Goal: Navigation & Orientation: Find specific page/section

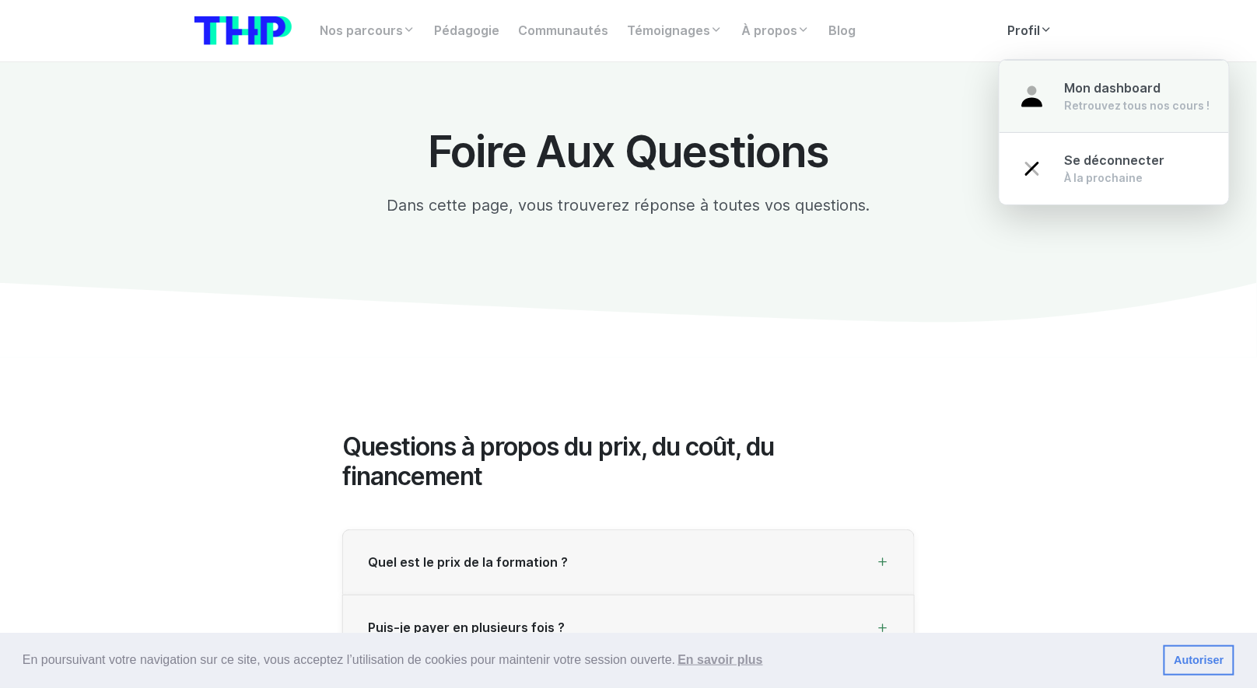
click at [1084, 98] on div "Retrouvez tous nos cours !" at bounding box center [1137, 106] width 145 height 16
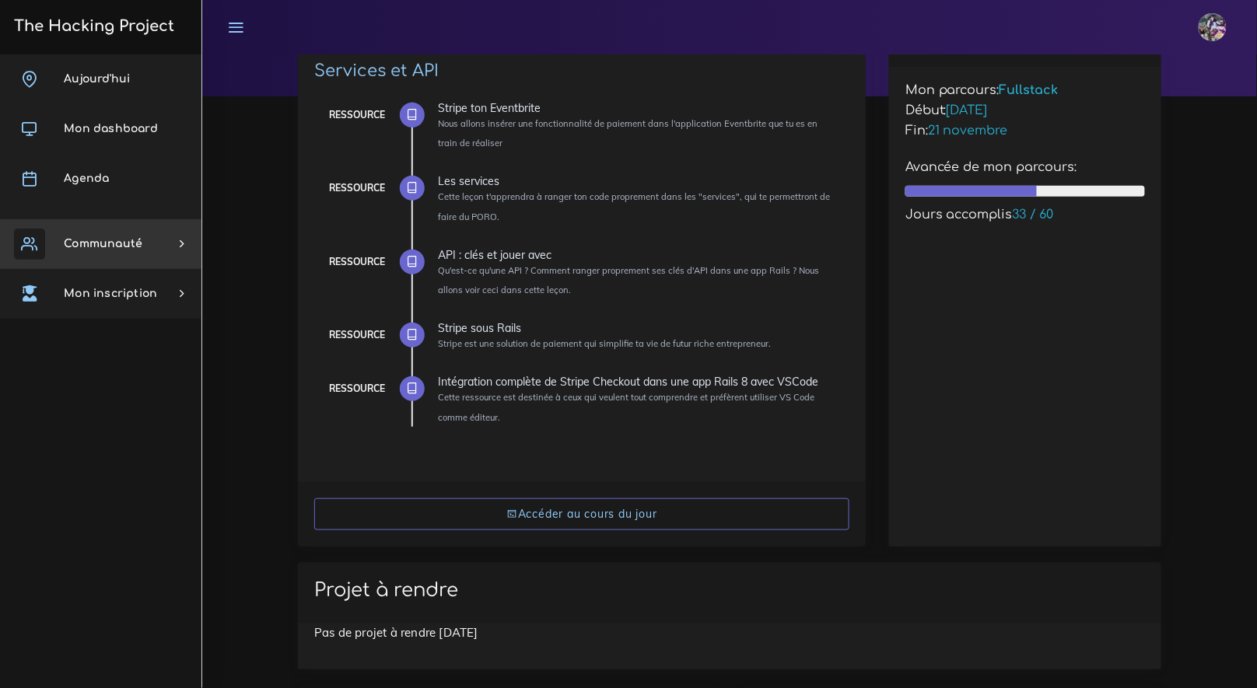
scroll to position [173, 0]
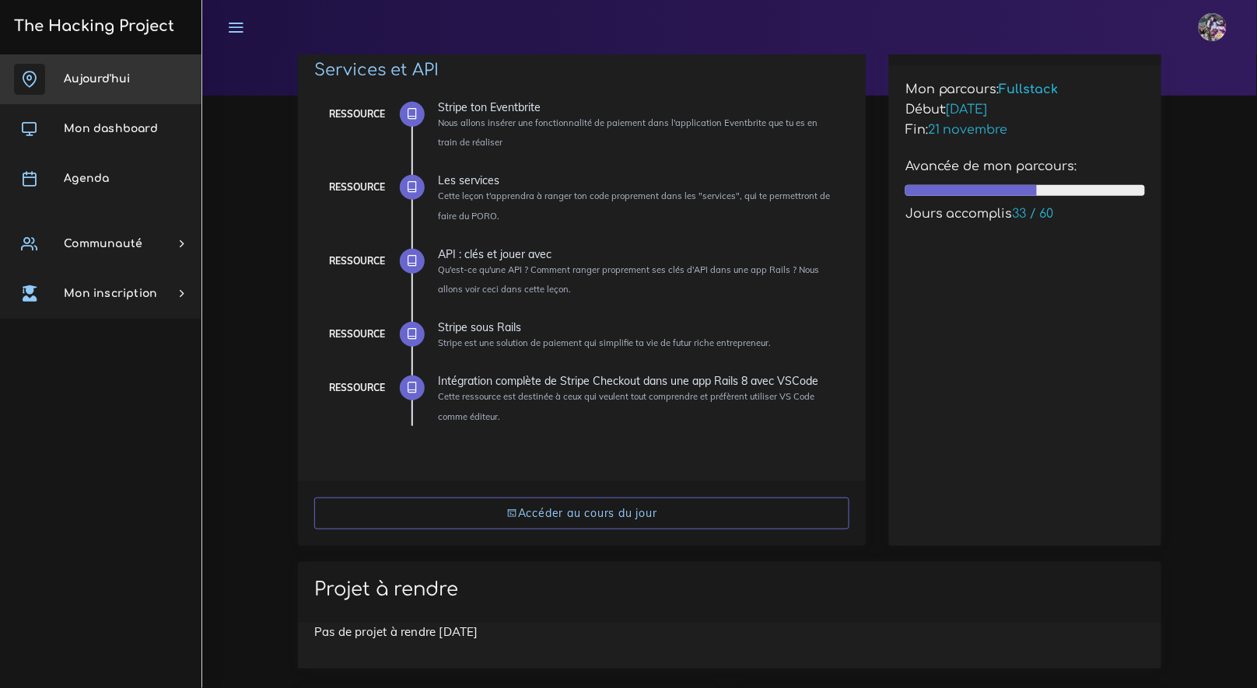
click at [113, 97] on link "Aujourd'hui" at bounding box center [100, 79] width 201 height 50
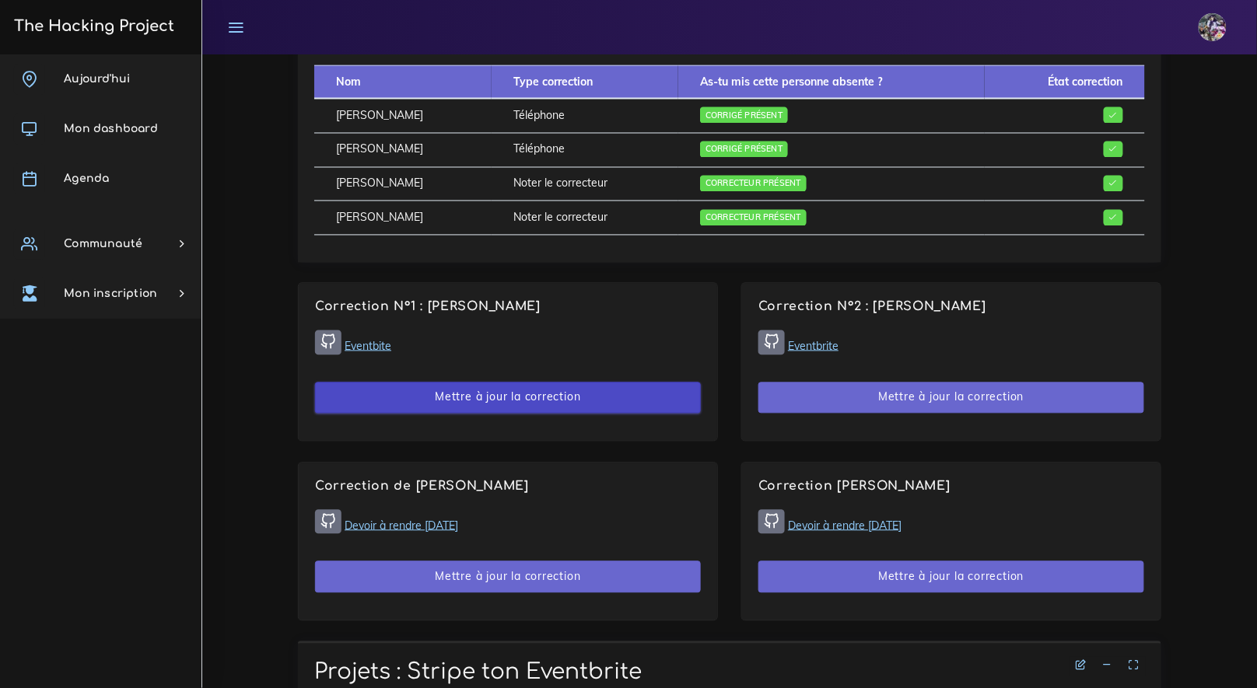
scroll to position [927, 0]
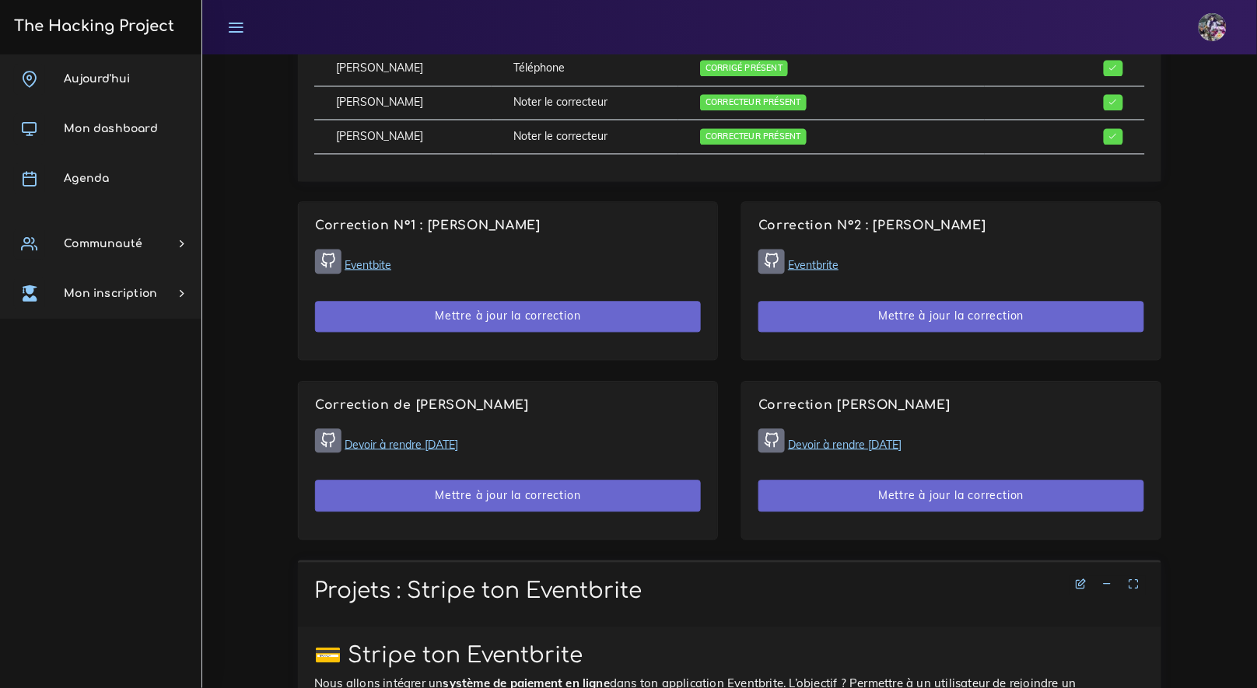
click at [382, 266] on link "Eventbite" at bounding box center [368, 265] width 47 height 14
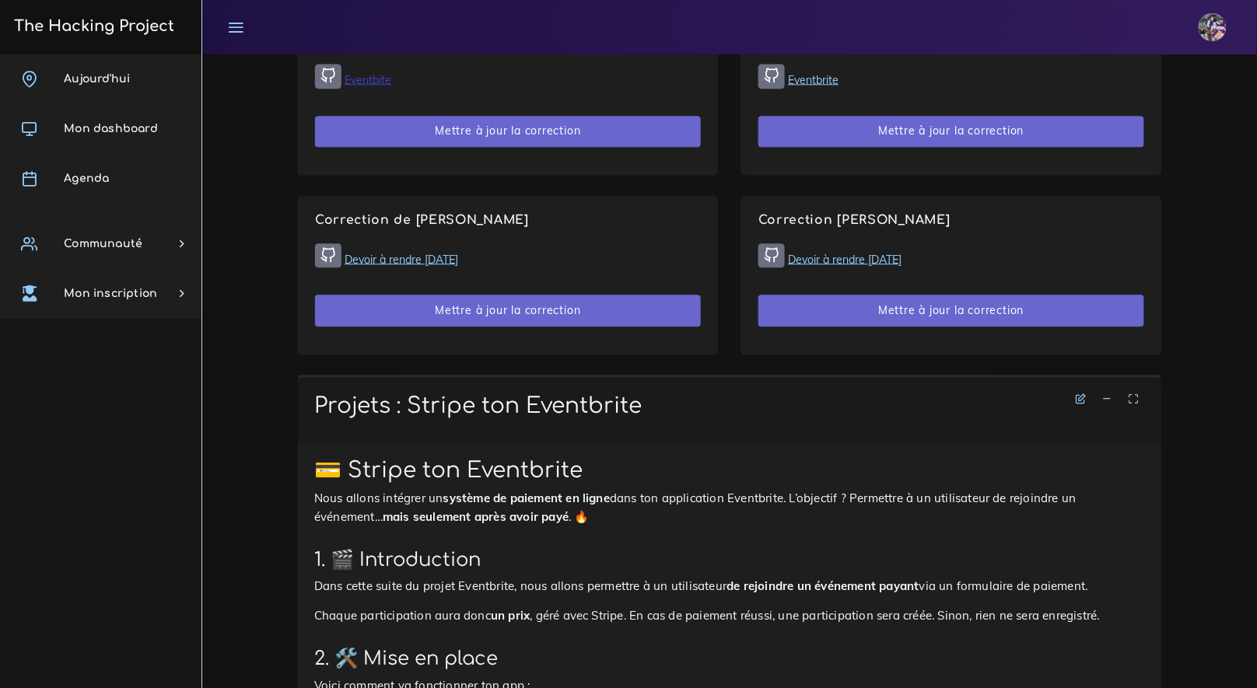
scroll to position [1114, 0]
click at [450, 254] on link "Devoir à rendre [DATE]" at bounding box center [402, 258] width 114 height 14
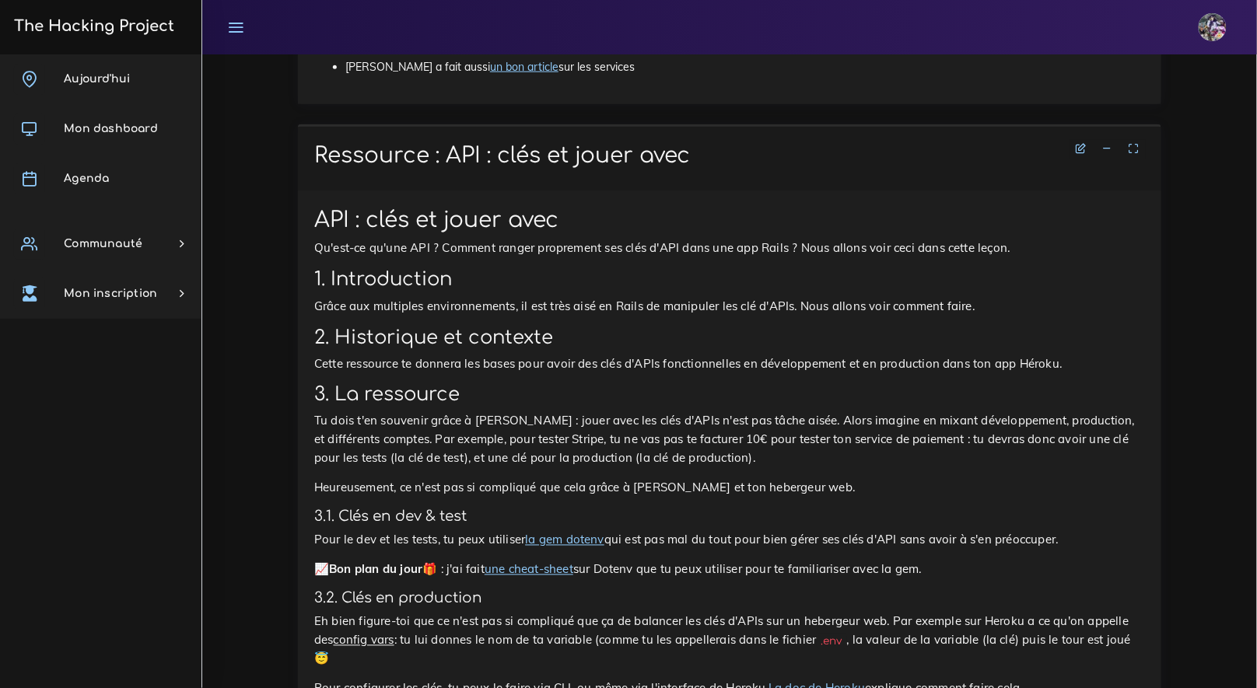
scroll to position [4629, 0]
